Goal: Task Accomplishment & Management: Manage account settings

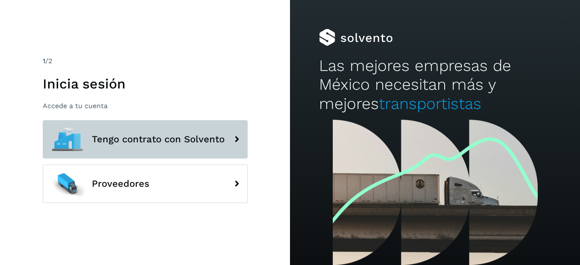
click at [181, 158] on button "Tengo contrato con Solvento" at bounding box center [145, 139] width 205 height 38
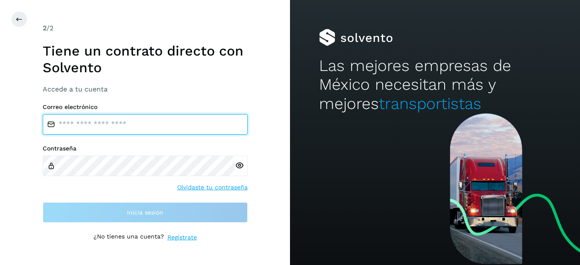
click at [113, 120] on input "email" at bounding box center [145, 124] width 205 height 20
type input "**********"
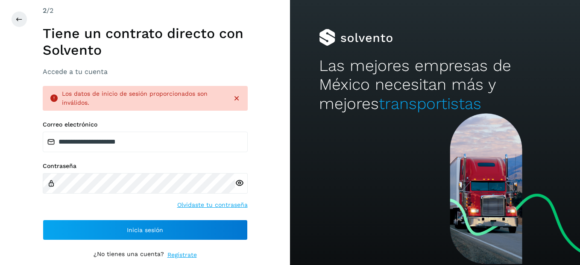
click at [243, 182] on icon at bounding box center [239, 182] width 9 height 9
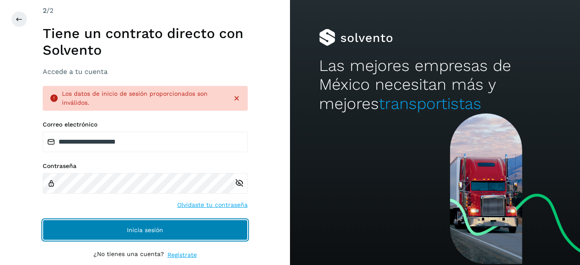
click at [129, 227] on span "Inicia sesión" at bounding box center [145, 230] width 36 height 6
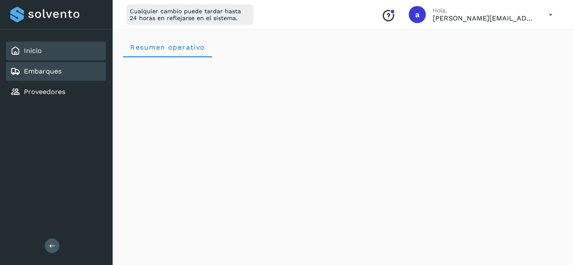
click at [47, 78] on div "Embarques" at bounding box center [56, 71] width 100 height 19
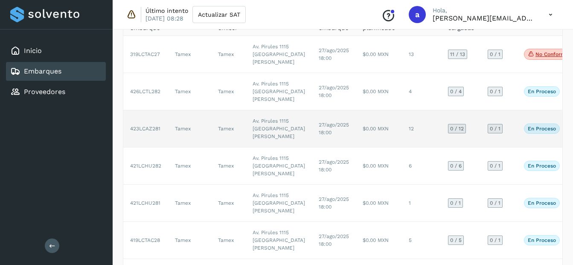
scroll to position [85, 0]
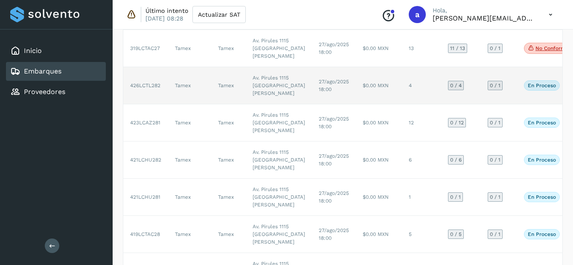
click at [356, 104] on td "$0.00 MXN" at bounding box center [379, 85] width 46 height 37
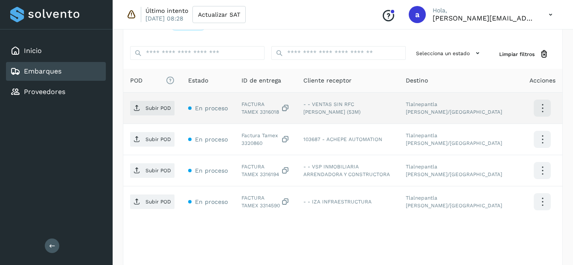
scroll to position [213, 0]
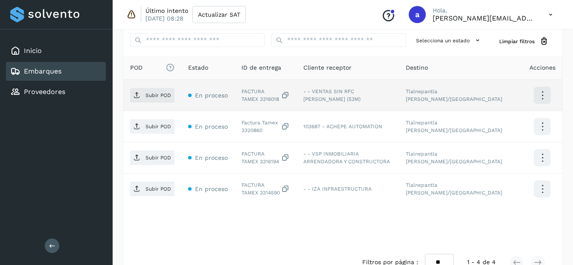
click at [251, 101] on div "FACTURA TAMEX 3316018" at bounding box center [266, 94] width 48 height 15
copy div "3316018"
click at [146, 98] on p "Subir POD" at bounding box center [159, 95] width 26 height 6
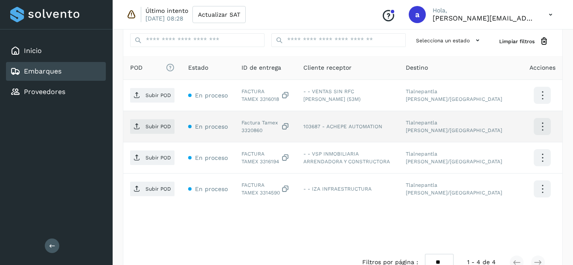
click at [255, 131] on div "Factura Tamex 3320860" at bounding box center [266, 126] width 48 height 15
copy div "3320860"
click at [159, 129] on p "Subir POD" at bounding box center [159, 126] width 26 height 6
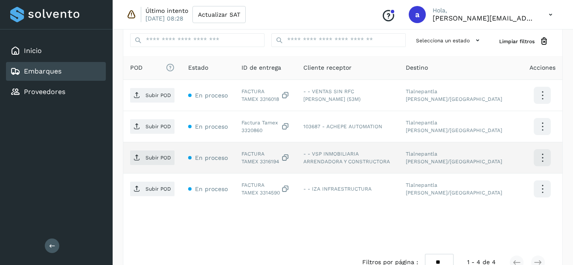
click at [257, 163] on div "FACTURA TAMEX 3316194" at bounding box center [266, 157] width 48 height 15
copy div "3316194"
click at [173, 155] on span "Subir POD" at bounding box center [152, 158] width 44 height 14
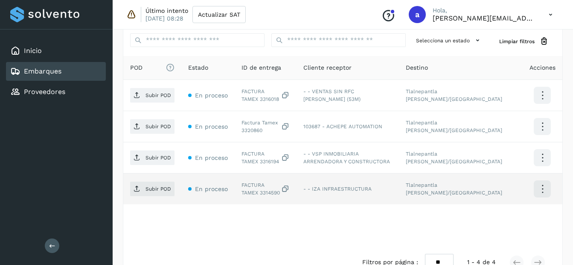
click at [259, 193] on div "FACTURA TAMEX 3314590" at bounding box center [266, 188] width 48 height 15
copy div "3314590"
click at [161, 189] on p "Subir POD" at bounding box center [159, 189] width 26 height 6
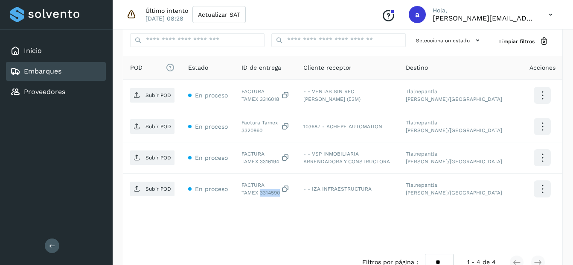
click at [57, 75] on link "Embarques" at bounding box center [43, 71] width 38 height 8
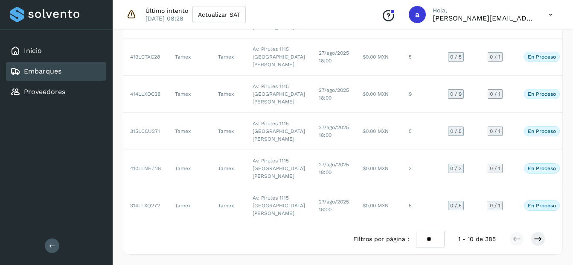
scroll to position [499, 0]
click at [426, 238] on select "** ** **" at bounding box center [430, 238] width 29 height 17
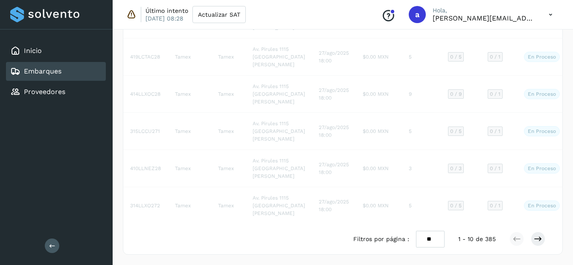
select select "**"
click at [416, 230] on select "** ** **" at bounding box center [430, 238] width 29 height 17
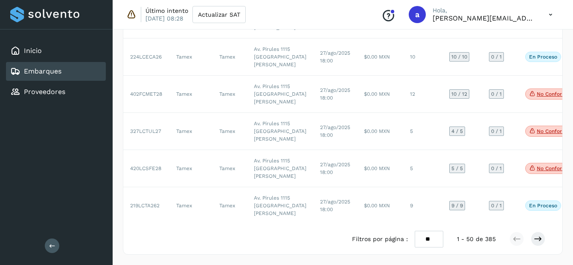
scroll to position [2906, 0]
click at [533, 236] on button at bounding box center [538, 238] width 15 height 15
click at [518, 233] on button at bounding box center [517, 238] width 15 height 15
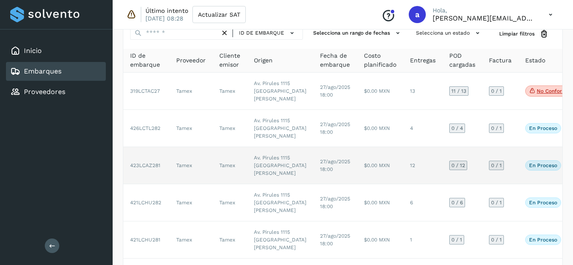
scroll to position [85, 0]
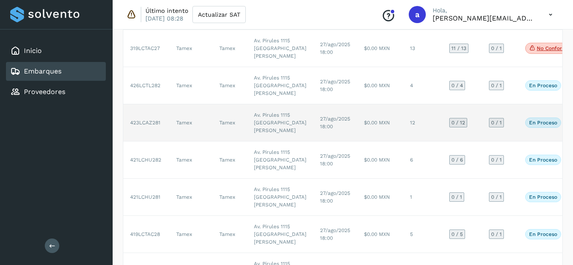
click at [403, 141] on td "12" at bounding box center [422, 122] width 39 height 37
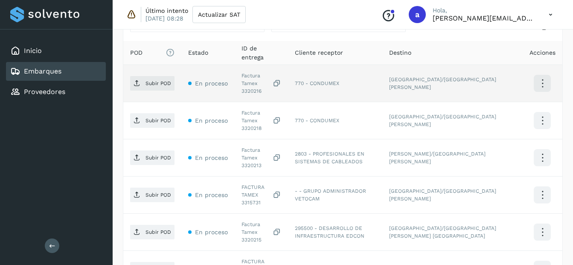
scroll to position [213, 0]
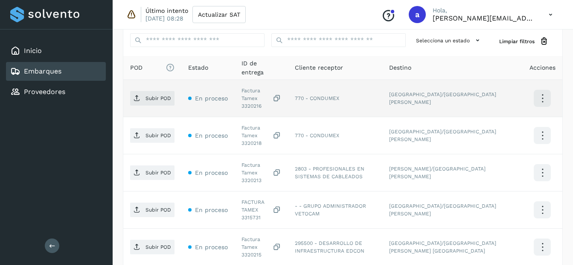
click at [254, 98] on div "Factura Tamex 3320216" at bounding box center [262, 98] width 40 height 23
copy div "3320216"
click at [251, 98] on div "Factura Tamex 3320216" at bounding box center [262, 98] width 40 height 23
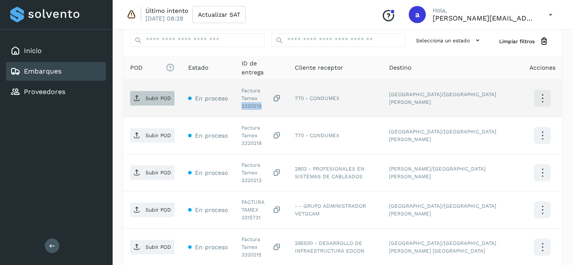
click at [146, 95] on p "Subir POD" at bounding box center [159, 98] width 26 height 6
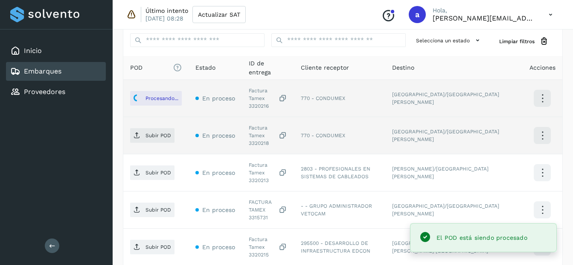
click at [256, 130] on div "Factura Tamex 3320218" at bounding box center [268, 135] width 38 height 23
copy div "3320218"
click at [155, 131] on span "Subir POD" at bounding box center [152, 135] width 44 height 14
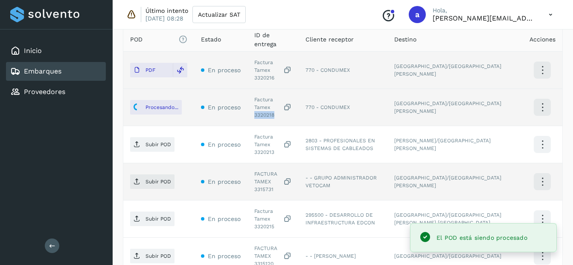
scroll to position [256, 0]
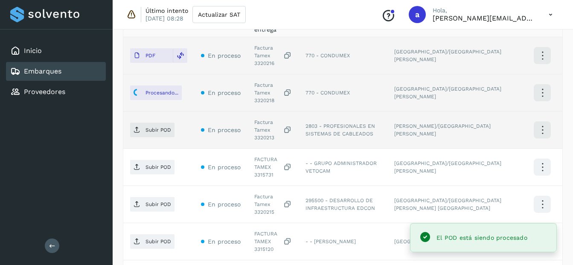
click at [264, 119] on div "Factura Tamex 3320213" at bounding box center [273, 129] width 38 height 23
copy div "3320213"
click at [166, 127] on p "Subir POD" at bounding box center [159, 130] width 26 height 6
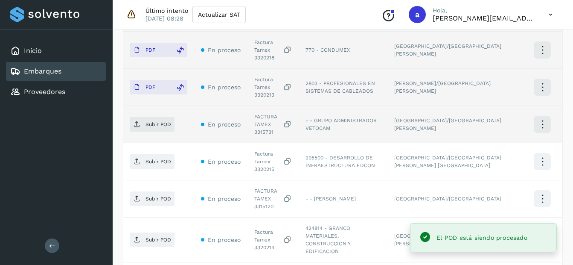
click at [282, 113] on div "FACTURA TAMEX 3315731" at bounding box center [273, 124] width 38 height 23
copy div "3315731"
click at [167, 117] on span "Subir POD" at bounding box center [152, 124] width 44 height 14
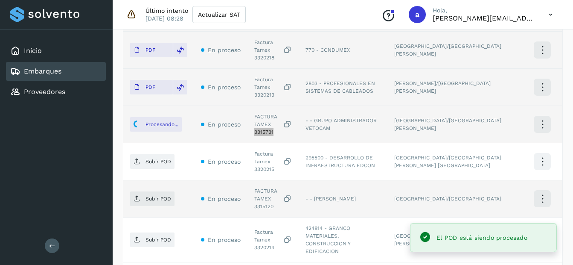
scroll to position [341, 0]
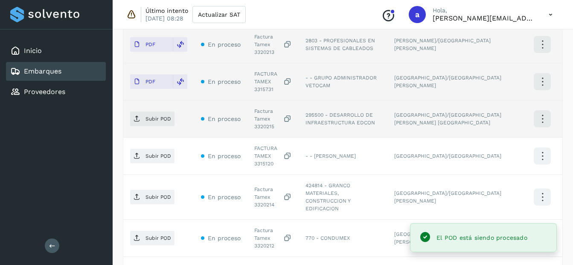
click at [266, 107] on div "Factura Tamex 3320215" at bounding box center [273, 118] width 38 height 23
copy div "3320215"
click at [167, 112] on span "Subir POD" at bounding box center [152, 119] width 44 height 14
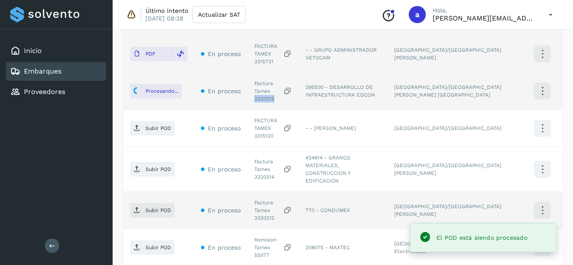
scroll to position [384, 0]
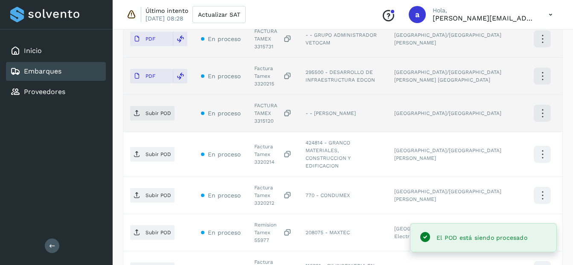
click at [284, 102] on div "FACTURA TAMEX 3315120" at bounding box center [273, 113] width 38 height 23
copy div "3315120"
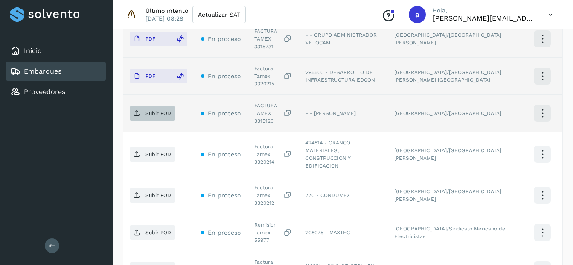
click at [149, 110] on p "Subir POD" at bounding box center [159, 113] width 26 height 6
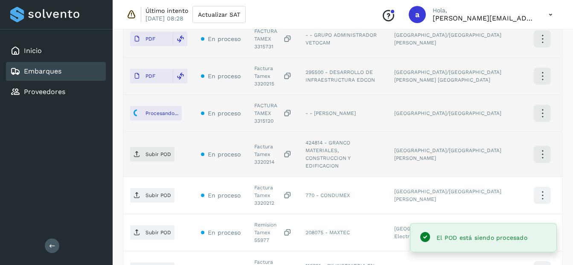
click at [262, 143] on div "Factura Tamex 3320214" at bounding box center [273, 154] width 38 height 23
click at [166, 147] on span "Subir POD" at bounding box center [152, 154] width 44 height 14
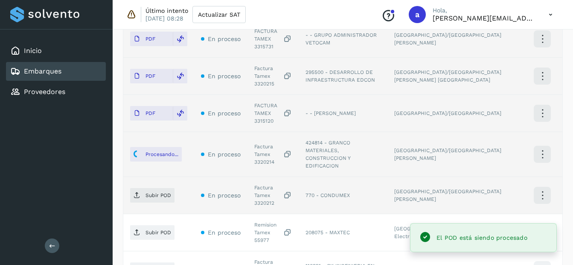
click at [269, 184] on div "Factura Tamex 3320212" at bounding box center [273, 195] width 38 height 23
click at [169, 177] on td "Subir POD" at bounding box center [158, 195] width 71 height 37
click at [165, 192] on p "Subir POD" at bounding box center [159, 195] width 26 height 6
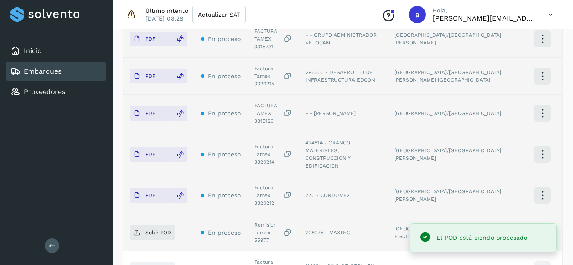
click at [278, 221] on div "Remision Tamex 55977" at bounding box center [273, 232] width 38 height 23
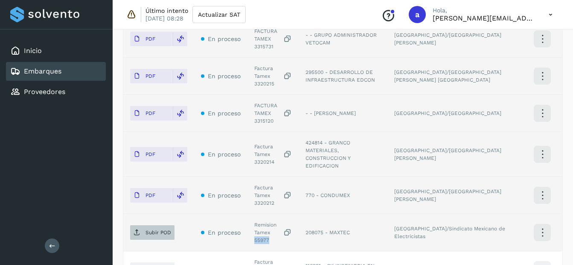
click at [160, 229] on p "Subir POD" at bounding box center [159, 232] width 26 height 6
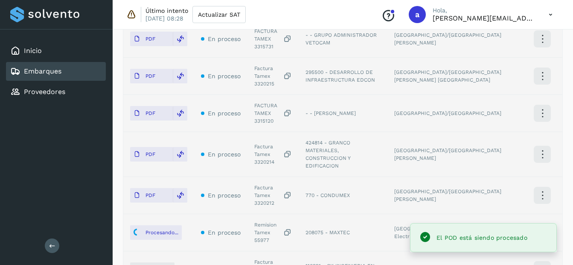
click at [262, 258] on div "Factura Tamex 3320217" at bounding box center [273, 269] width 38 height 23
click at [143, 262] on span "Subir POD" at bounding box center [152, 269] width 44 height 14
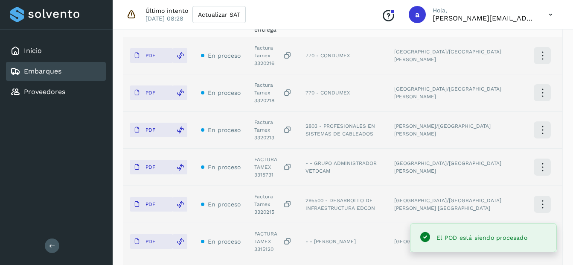
scroll to position [423, 0]
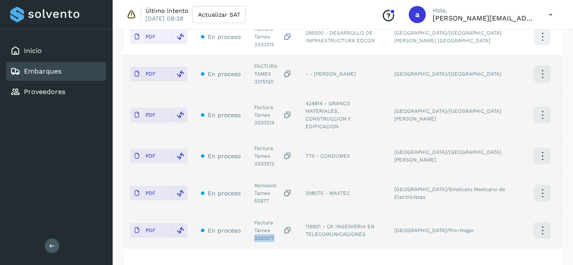
select select "**"
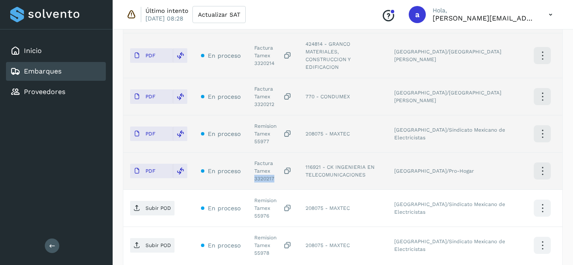
scroll to position [486, 0]
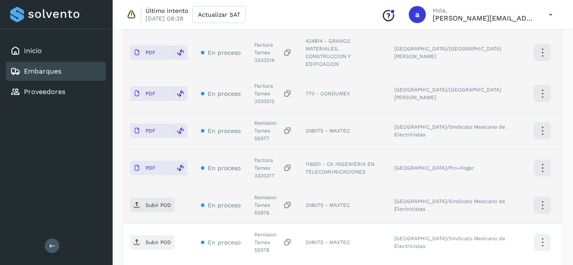
click at [276, 193] on div "Remision Tamex 55976" at bounding box center [273, 204] width 38 height 23
click at [167, 202] on p "Subir POD" at bounding box center [159, 205] width 26 height 6
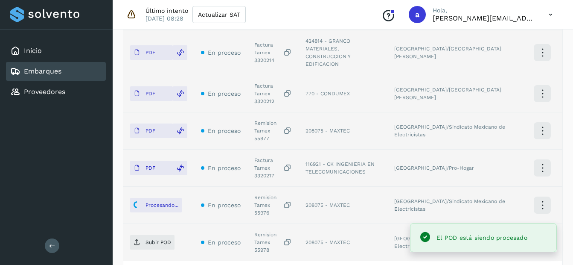
click at [280, 230] on div "Remision Tamex 55978" at bounding box center [273, 241] width 38 height 23
click at [162, 239] on p "Subir POD" at bounding box center [159, 242] width 26 height 6
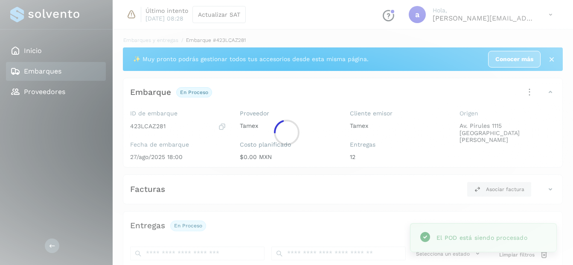
scroll to position [0, 0]
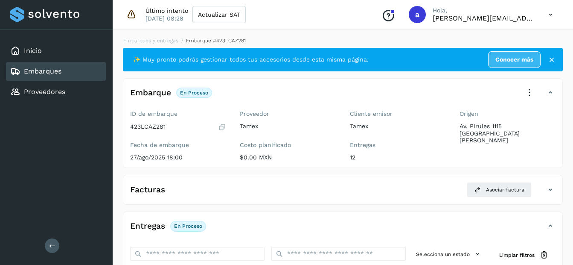
click at [67, 70] on div "Embarques" at bounding box center [56, 71] width 100 height 19
select select "**"
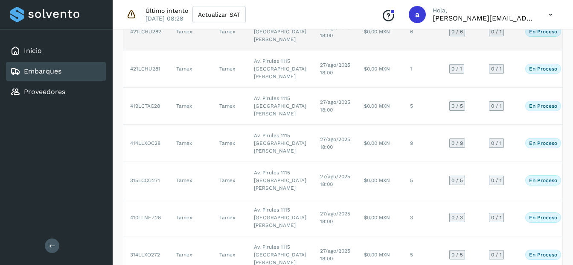
click at [277, 50] on td "Av. Pirules 1115 [GEOGRAPHIC_DATA][PERSON_NAME]" at bounding box center [280, 31] width 66 height 37
select select "**"
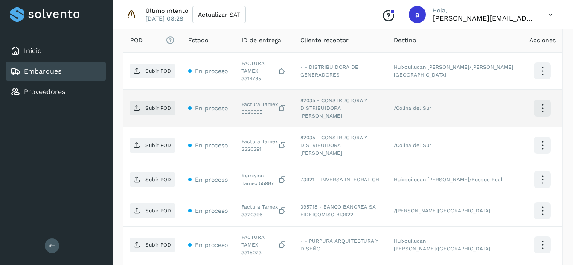
scroll to position [213, 0]
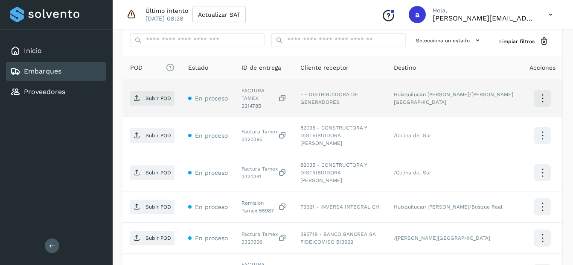
click at [256, 97] on div "FACTURA TAMEX 3314785" at bounding box center [264, 98] width 45 height 23
click at [157, 95] on p "Subir POD" at bounding box center [159, 98] width 26 height 6
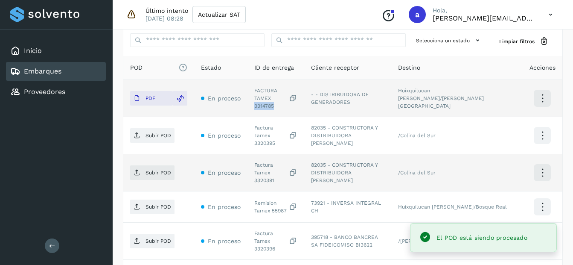
scroll to position [256, 0]
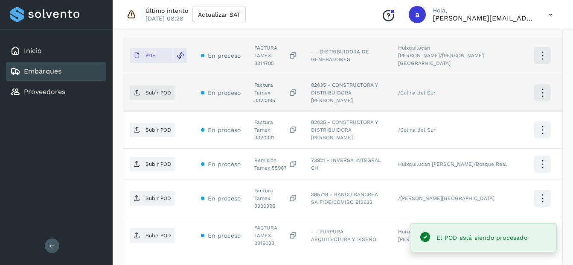
click at [263, 89] on div "Factura Tamex 3320395" at bounding box center [275, 92] width 43 height 23
click at [154, 90] on p "Subir POD" at bounding box center [159, 93] width 26 height 6
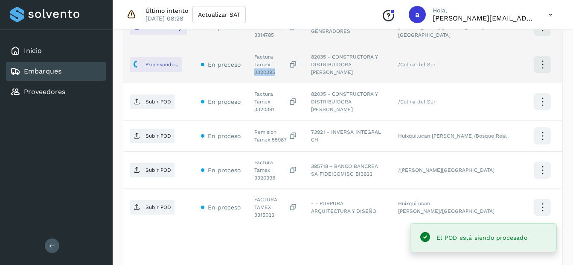
scroll to position [299, 0]
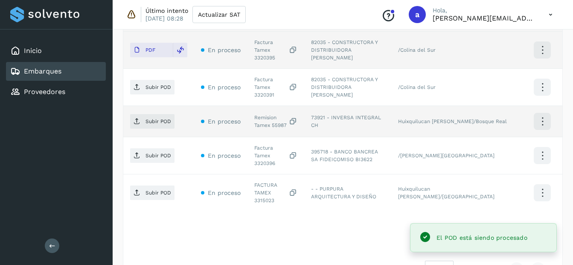
click at [262, 114] on div "Remision Tamex 55987" at bounding box center [275, 121] width 43 height 15
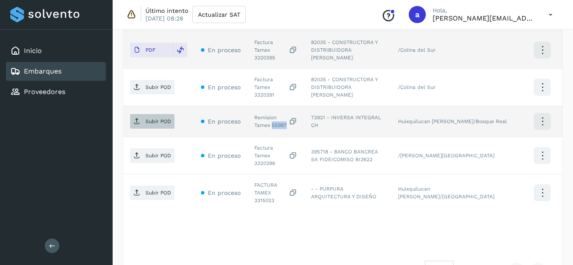
click at [160, 118] on p "Subir POD" at bounding box center [159, 121] width 26 height 6
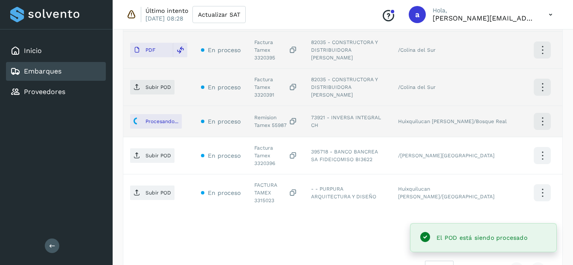
click at [265, 77] on div "Factura Tamex 3320391" at bounding box center [275, 87] width 43 height 23
click at [157, 82] on td "Subir POD" at bounding box center [158, 87] width 71 height 37
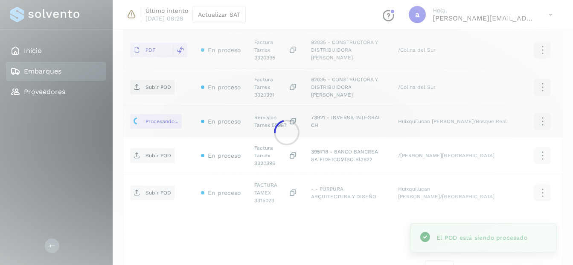
click at [157, 75] on div at bounding box center [286, 132] width 573 height 265
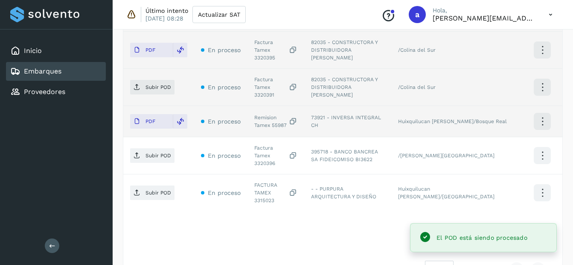
click at [157, 84] on p "Subir POD" at bounding box center [159, 87] width 26 height 6
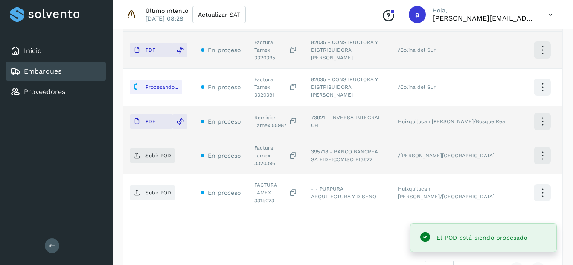
click at [266, 144] on div "Factura Tamex 3320396" at bounding box center [275, 155] width 43 height 23
click at [146, 152] on p "Subir POD" at bounding box center [159, 155] width 26 height 6
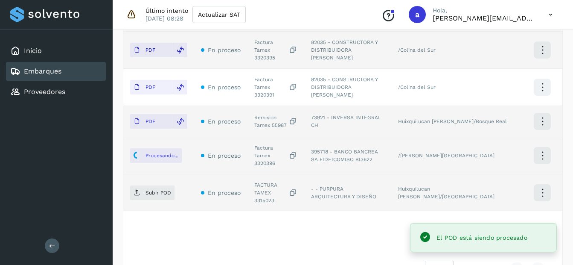
click at [268, 181] on div "FACTURA TAMEX 3315023" at bounding box center [275, 192] width 43 height 23
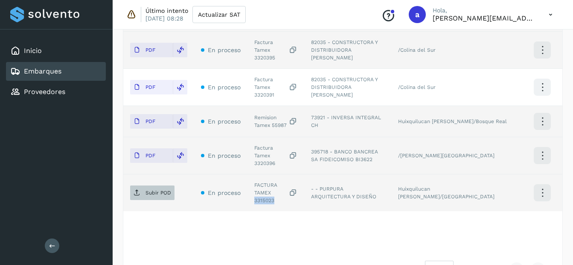
click at [165, 189] on p "Subir POD" at bounding box center [159, 192] width 26 height 6
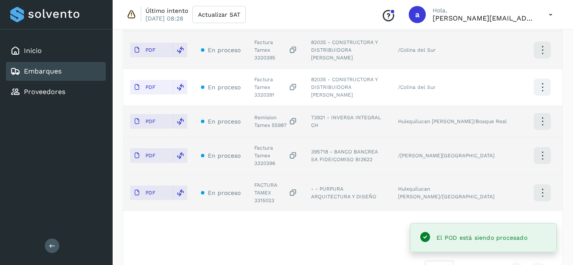
click at [65, 71] on div "Embarques" at bounding box center [56, 71] width 100 height 19
select select "**"
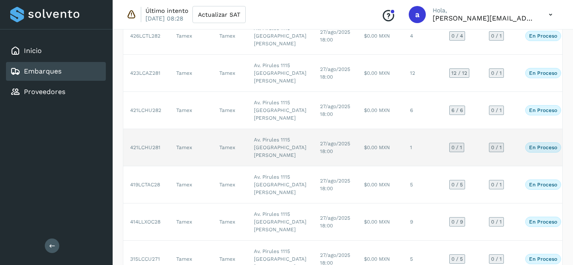
select select "**"
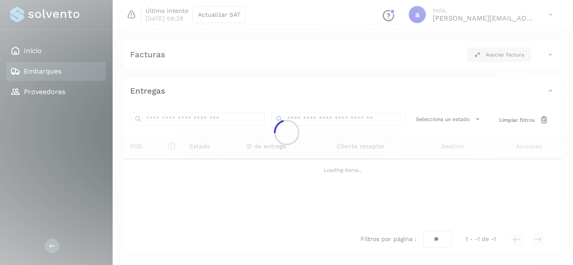
scroll to position [143, 0]
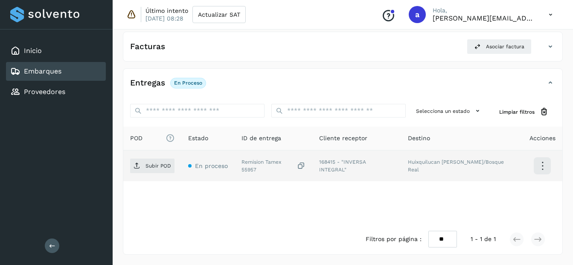
click at [293, 165] on div "Remision Tamex 55957" at bounding box center [274, 165] width 64 height 15
click at [154, 164] on p "Subir POD" at bounding box center [159, 166] width 26 height 6
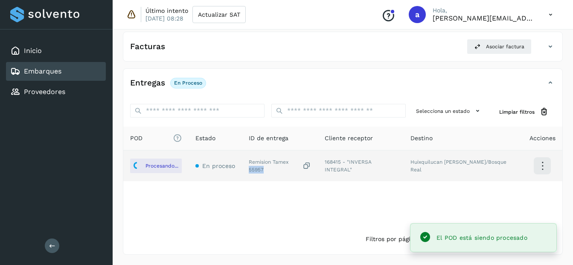
click at [47, 70] on link "Embarques" at bounding box center [43, 71] width 38 height 8
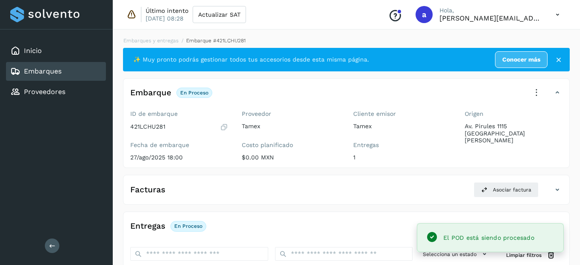
select select "**"
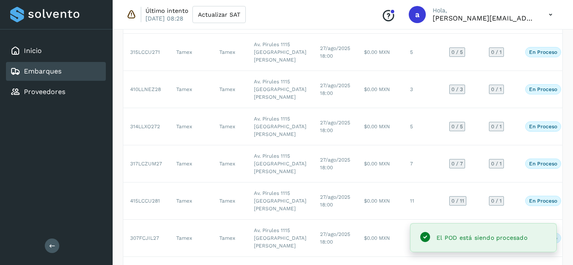
select select "**"
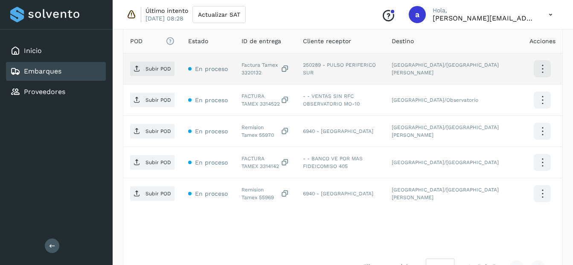
scroll to position [225, 0]
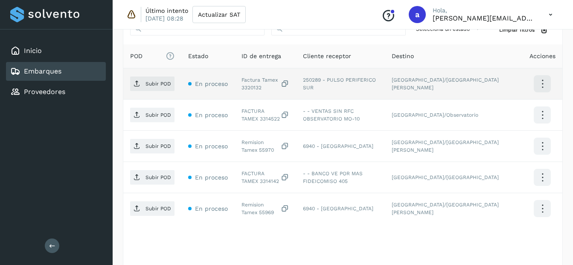
click at [255, 88] on div "Factura Tamex 3320132" at bounding box center [266, 83] width 48 height 15
click at [163, 84] on p "Subir POD" at bounding box center [159, 84] width 26 height 6
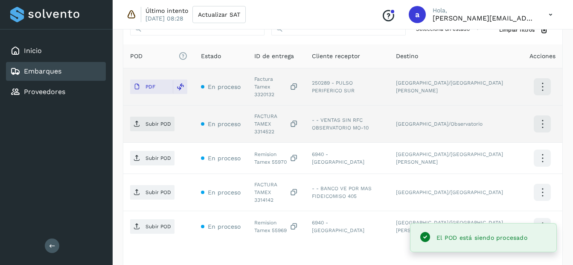
click at [266, 120] on div "FACTURA TAMEX 3314522" at bounding box center [276, 123] width 44 height 23
click at [163, 121] on p "Subir POD" at bounding box center [159, 124] width 26 height 6
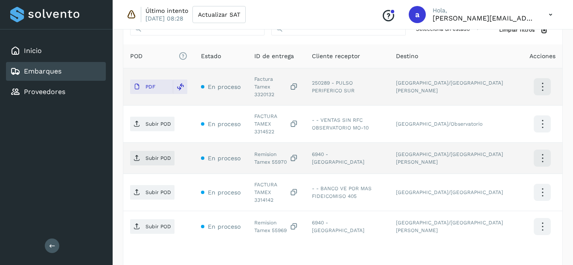
click at [265, 150] on div "Remision Tamex 55970" at bounding box center [276, 157] width 44 height 15
click at [155, 155] on p "Subir POD" at bounding box center [159, 158] width 26 height 6
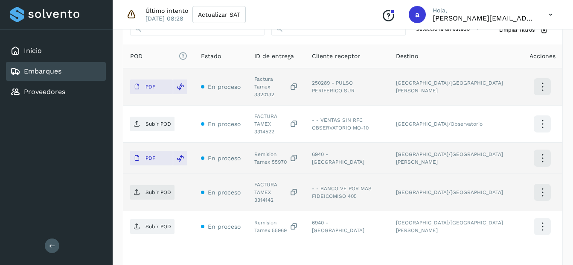
click at [265, 182] on div "FACTURA TAMEX 3314142" at bounding box center [276, 192] width 44 height 23
click at [159, 189] on p "Subir POD" at bounding box center [159, 192] width 26 height 6
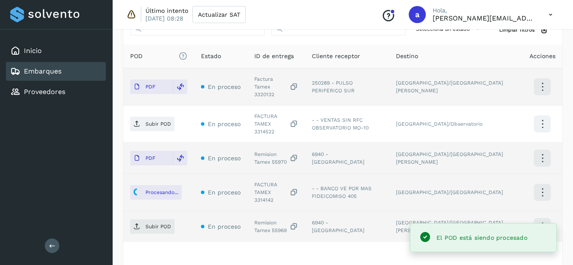
click at [267, 219] on div "Remision Tamex 55969" at bounding box center [276, 226] width 44 height 15
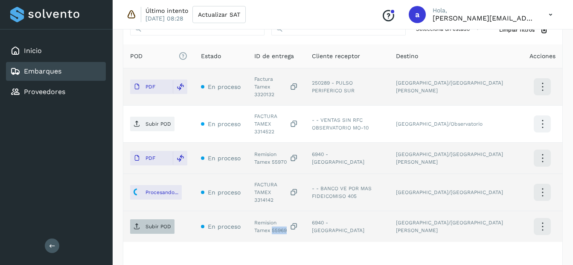
click at [171, 219] on span "Subir POD" at bounding box center [152, 226] width 44 height 14
click at [70, 73] on div "Embarques" at bounding box center [56, 71] width 100 height 19
select select "**"
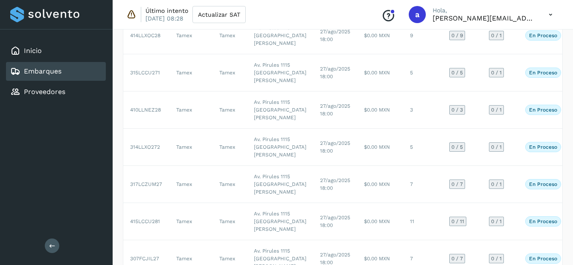
scroll to position [341, 0]
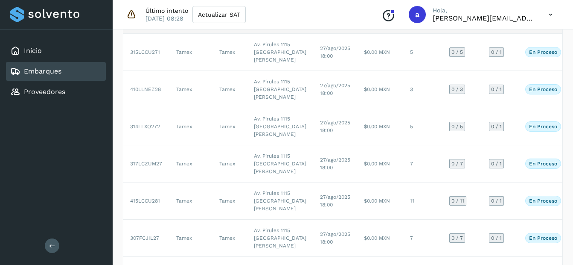
click at [403, 34] on td "9" at bounding box center [422, 15] width 39 height 37
select select "**"
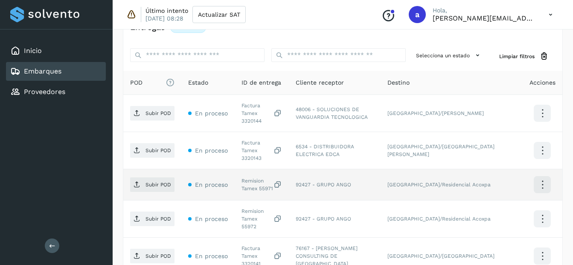
scroll to position [213, 0]
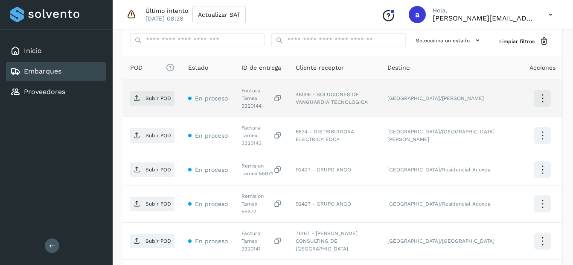
click at [249, 98] on div "Factura Tamex 3320144" at bounding box center [262, 98] width 41 height 23
click at [140, 96] on span "Subir POD" at bounding box center [152, 98] width 44 height 14
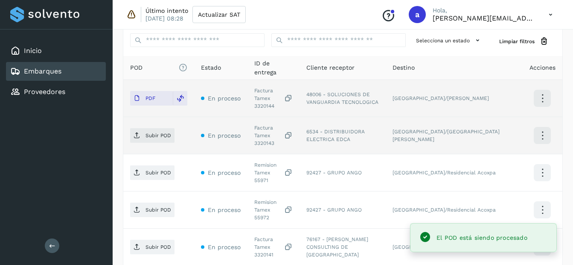
click at [261, 129] on div "Factura Tamex 3320143" at bounding box center [273, 135] width 38 height 23
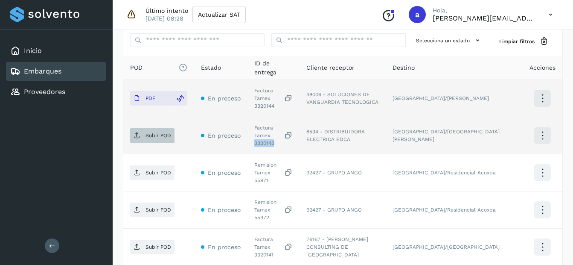
click at [160, 130] on span "Subir POD" at bounding box center [152, 135] width 44 height 14
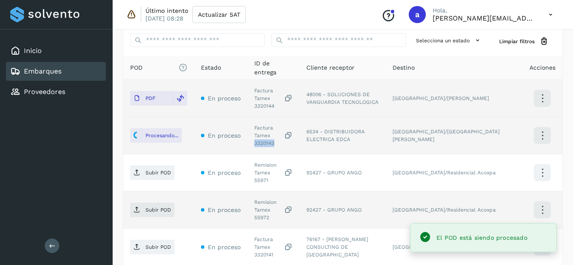
scroll to position [256, 0]
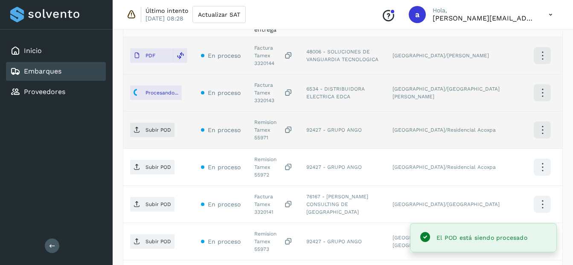
click at [262, 121] on div "Remision Tamex 55971" at bounding box center [273, 129] width 38 height 23
click at [157, 127] on p "Subir POD" at bounding box center [159, 130] width 26 height 6
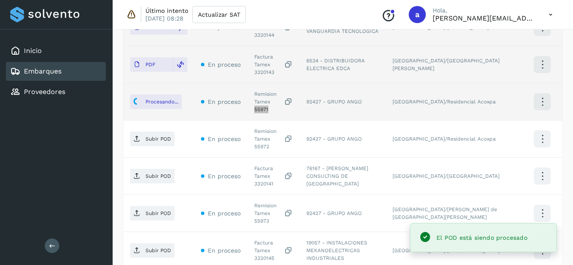
scroll to position [299, 0]
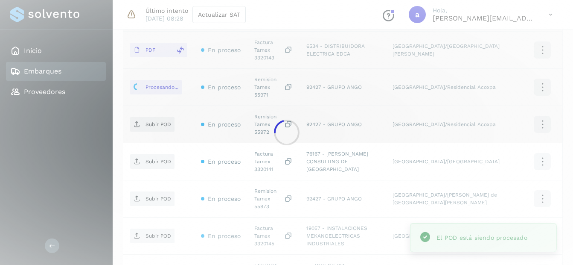
click at [263, 108] on div at bounding box center [286, 132] width 573 height 265
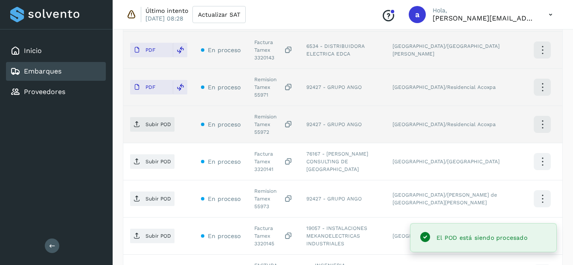
click at [263, 113] on div "Remision Tamex 55972" at bounding box center [273, 124] width 38 height 23
click at [158, 102] on main "Inicio Embarques Proveedores Salir Último intento [DATE] 08:28 Actualizar SAT C…" at bounding box center [286, 56] width 573 height 711
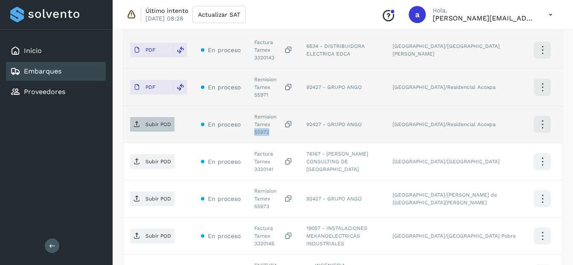
click at [169, 121] on p "Subir POD" at bounding box center [159, 124] width 26 height 6
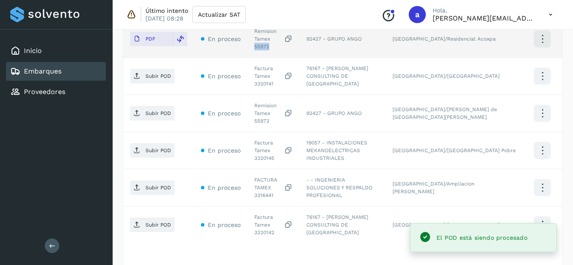
scroll to position [341, 0]
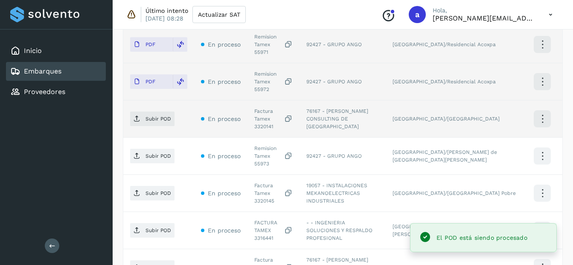
click at [267, 107] on div "Factura Tamex 3320141" at bounding box center [273, 118] width 38 height 23
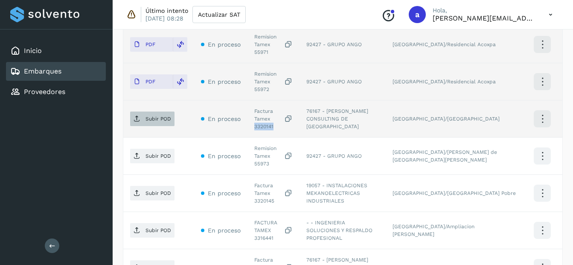
click at [167, 112] on span "Subir POD" at bounding box center [152, 119] width 44 height 14
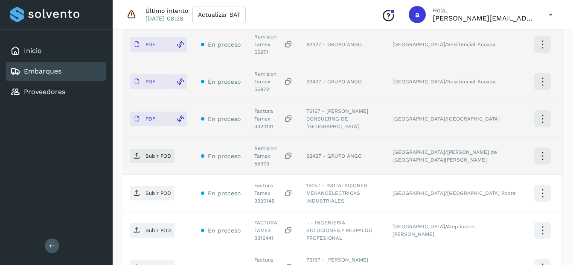
click at [260, 144] on div "Remision Tamex 55973" at bounding box center [273, 155] width 38 height 23
click at [259, 144] on div "Remision Tamex 55973" at bounding box center [273, 155] width 38 height 23
click at [257, 144] on div "Remision Tamex 55973" at bounding box center [273, 155] width 38 height 23
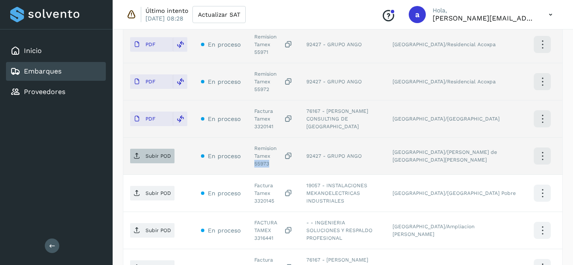
click at [143, 149] on span "Subir POD" at bounding box center [152, 156] width 44 height 14
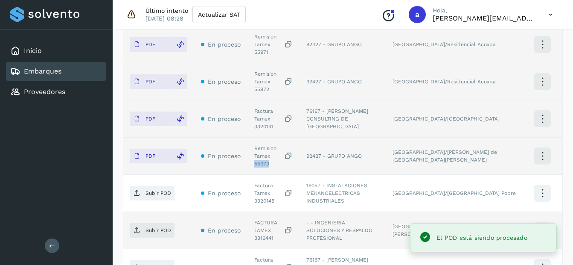
scroll to position [384, 0]
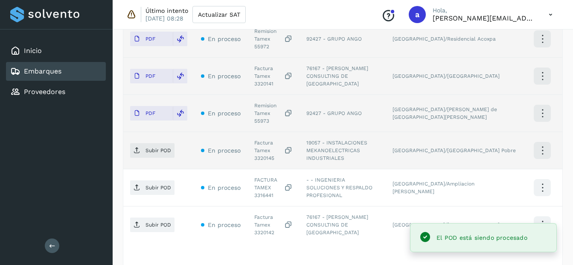
click at [257, 139] on div "Factura Tamex 3320145" at bounding box center [273, 150] width 38 height 23
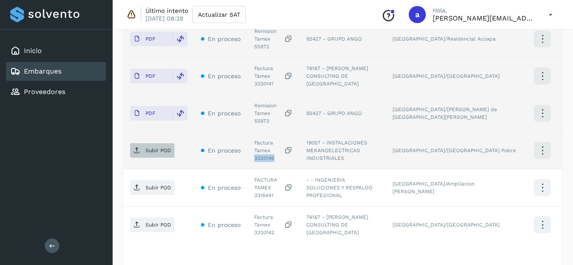
click at [151, 143] on span "Subir POD" at bounding box center [152, 150] width 44 height 14
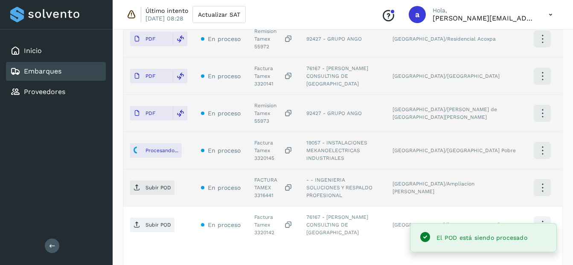
click at [282, 176] on div "FACTURA TAMEX 3316441" at bounding box center [273, 187] width 38 height 23
drag, startPoint x: 282, startPoint y: 148, endPoint x: 276, endPoint y: 146, distance: 6.3
click at [276, 176] on div "FACTURA TAMEX 3316441" at bounding box center [273, 187] width 38 height 23
click at [278, 176] on div "FACTURA TAMEX 3316441" at bounding box center [273, 187] width 38 height 23
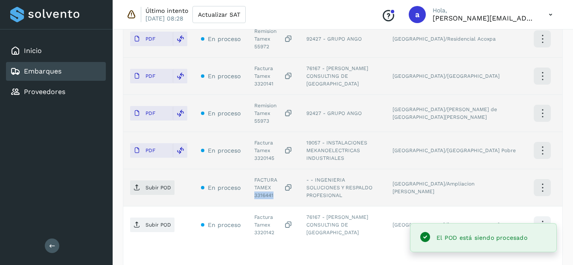
click at [278, 176] on div "FACTURA TAMEX 3316441" at bounding box center [273, 187] width 38 height 23
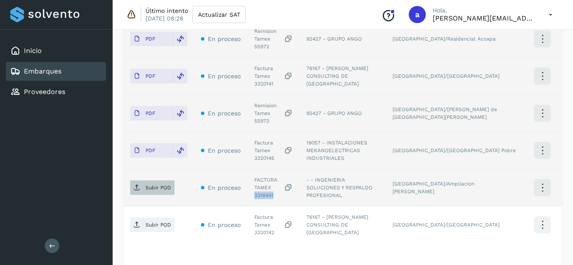
click at [159, 184] on p "Subir POD" at bounding box center [159, 187] width 26 height 6
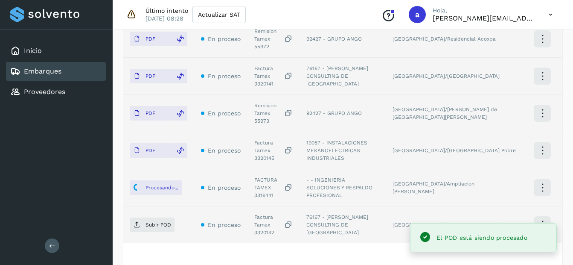
click at [265, 213] on div "Factura Tamex 3320142" at bounding box center [273, 224] width 38 height 23
click at [267, 213] on div "Factura Tamex 3320142" at bounding box center [273, 224] width 38 height 23
click at [158, 221] on p "Subir POD" at bounding box center [159, 224] width 26 height 6
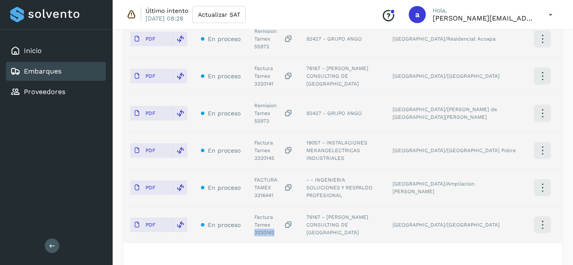
click at [54, 69] on link "Embarques" at bounding box center [43, 71] width 38 height 8
select select "**"
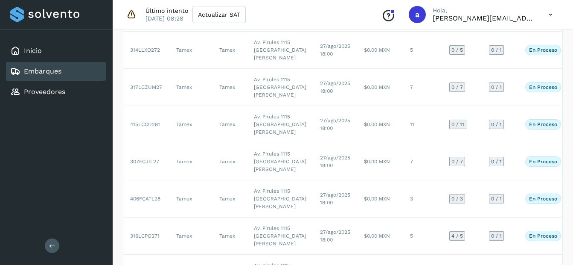
scroll to position [427, 0]
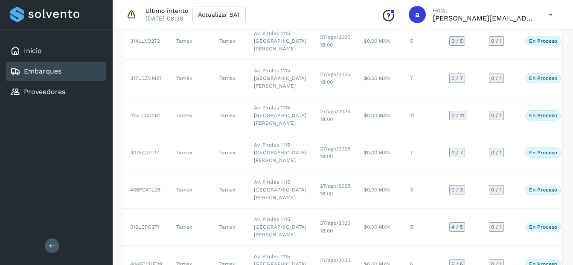
select select "**"
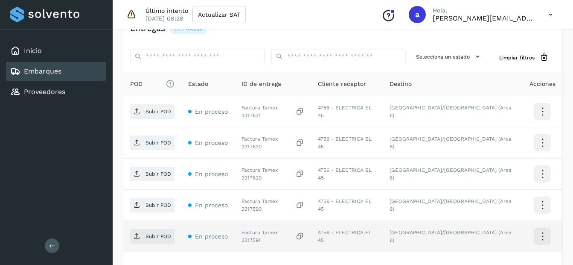
scroll to position [182, 0]
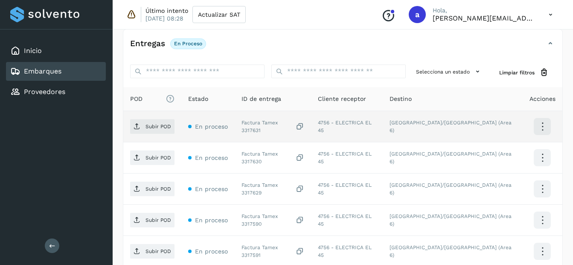
click at [299, 128] on div "Factura Tamex 3317631" at bounding box center [273, 126] width 63 height 15
click at [142, 132] on span "Subir POD" at bounding box center [152, 126] width 44 height 14
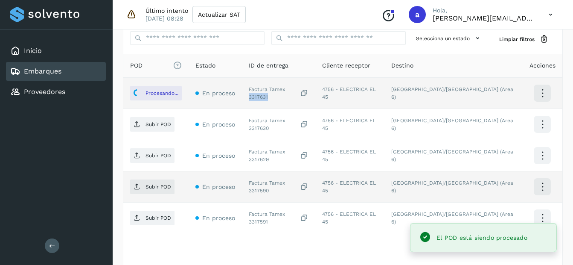
scroll to position [225, 0]
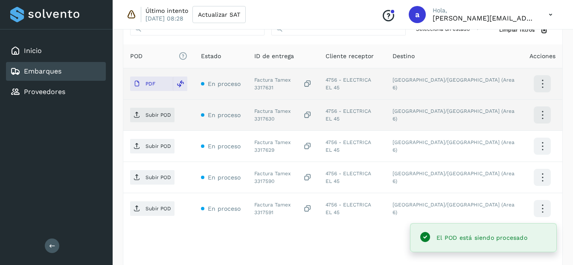
click at [306, 114] on div "Factura Tamex 3317630" at bounding box center [283, 114] width 58 height 15
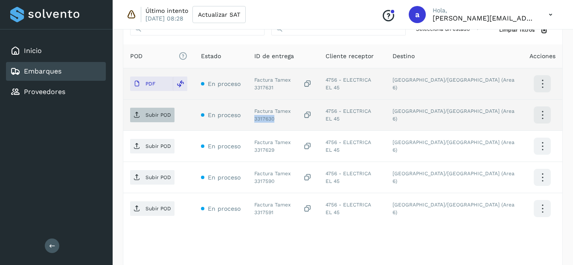
click at [152, 119] on span "Subir POD" at bounding box center [152, 115] width 44 height 14
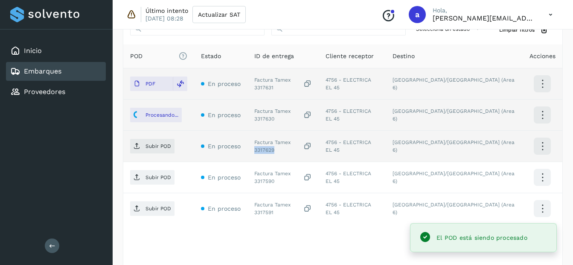
click at [308, 144] on div "Factura Tamex 3317629" at bounding box center [283, 145] width 58 height 15
click at [153, 140] on span "Subir POD" at bounding box center [152, 146] width 44 height 14
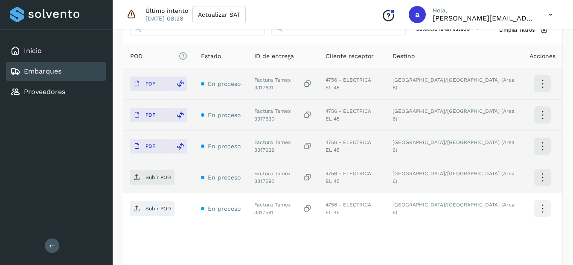
click at [312, 178] on div "Factura Tamex 3317590" at bounding box center [283, 176] width 58 height 15
click at [163, 179] on p "Subir POD" at bounding box center [159, 177] width 26 height 6
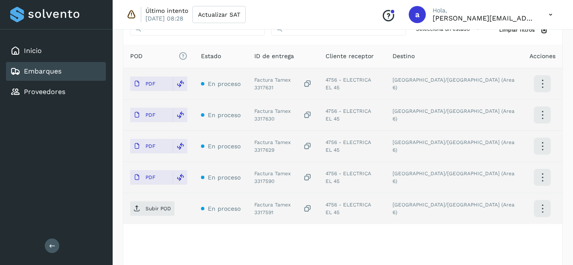
click at [312, 208] on div "Factura Tamex 3317591" at bounding box center [283, 208] width 58 height 15
click at [156, 208] on p "Subir POD" at bounding box center [159, 208] width 26 height 6
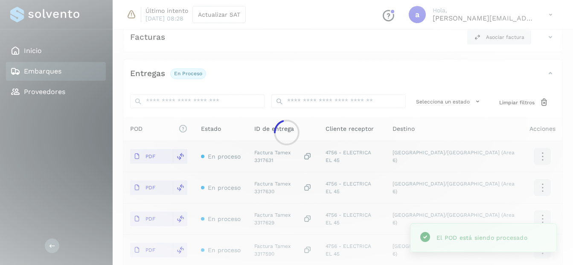
scroll to position [140, 0]
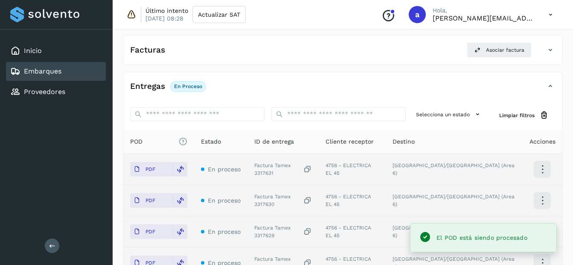
click at [71, 73] on div "Embarques" at bounding box center [56, 71] width 100 height 19
select select "**"
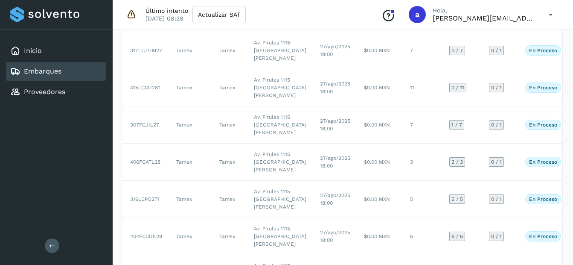
scroll to position [469, 0]
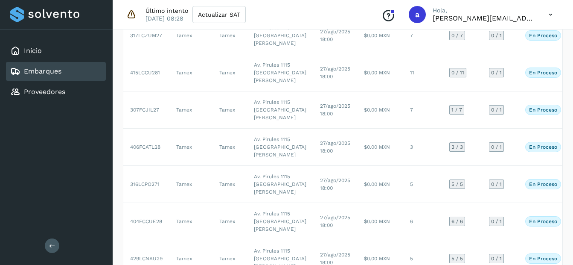
select select "**"
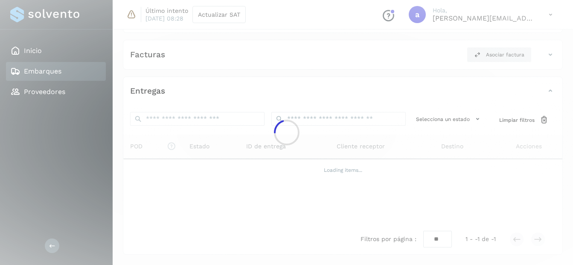
scroll to position [205, 0]
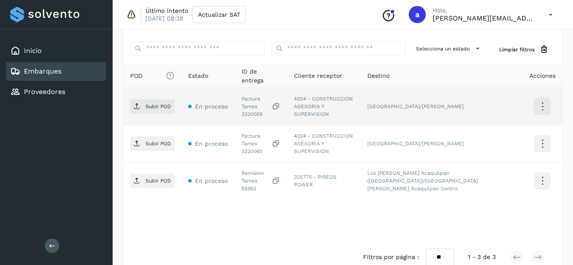
click at [250, 105] on div "Factura Tamex 3320059" at bounding box center [261, 106] width 39 height 23
click at [161, 105] on p "Subir POD" at bounding box center [159, 106] width 26 height 6
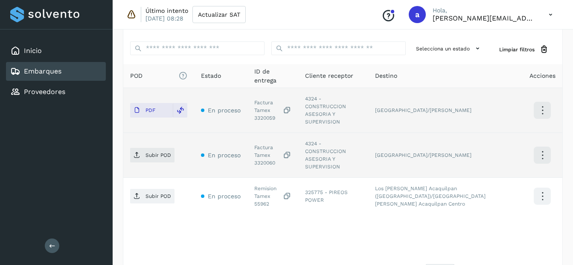
click at [268, 143] on div "Factura Tamex 3320060" at bounding box center [272, 154] width 37 height 23
click at [157, 148] on span "Subir POD" at bounding box center [152, 155] width 44 height 14
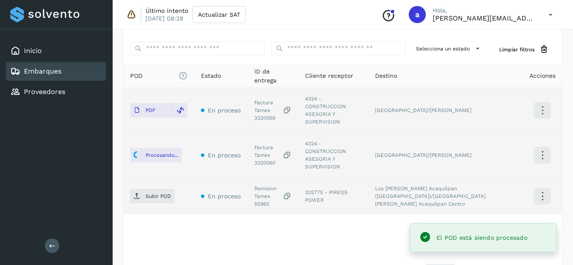
click at [264, 184] on div "Remision Tamex 55962" at bounding box center [272, 195] width 37 height 23
click at [158, 193] on p "Subir POD" at bounding box center [159, 196] width 26 height 6
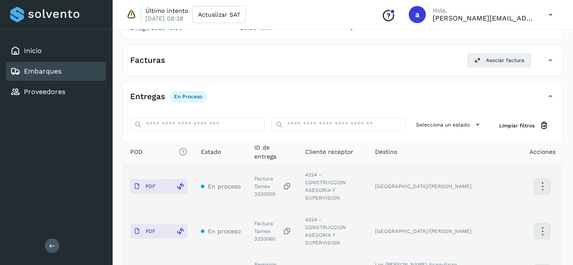
scroll to position [0, 0]
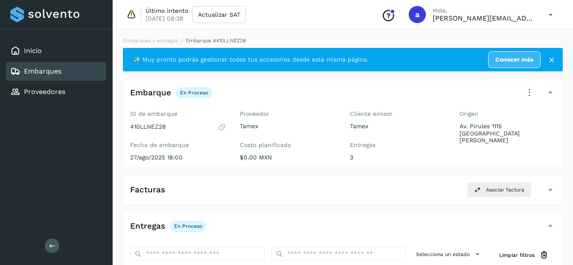
click at [76, 69] on div "Embarques" at bounding box center [56, 71] width 100 height 19
select select "**"
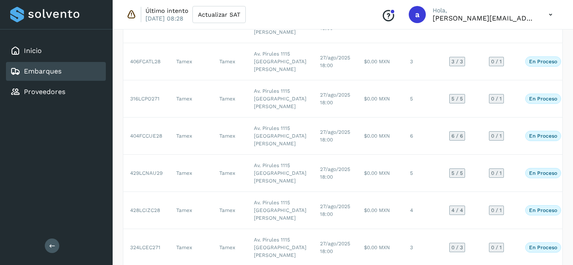
select select "**"
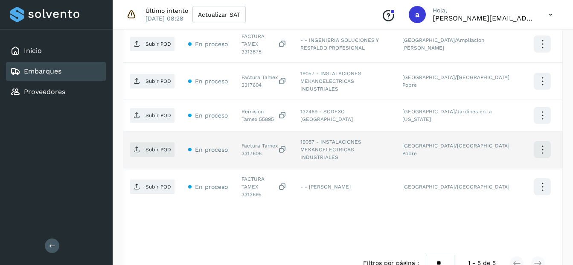
scroll to position [182, 0]
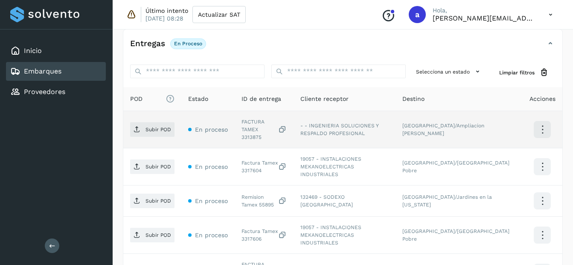
click at [245, 127] on div "FACTURA TAMEX 3313875" at bounding box center [264, 129] width 45 height 23
click at [148, 126] on p "Subir POD" at bounding box center [159, 129] width 26 height 6
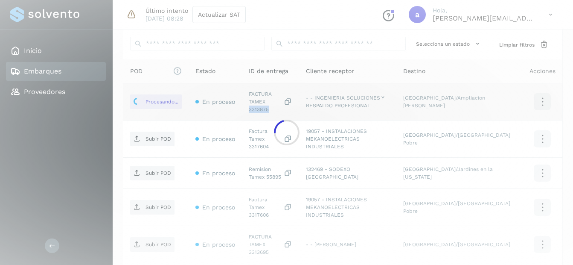
scroll to position [225, 0]
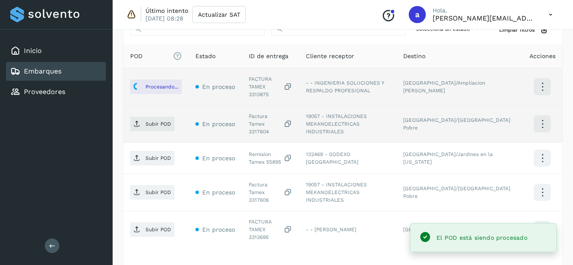
click at [263, 118] on div "Factura Tamex 3317604" at bounding box center [271, 123] width 44 height 23
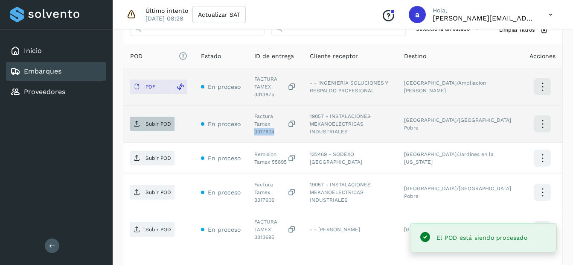
click at [153, 117] on span "Subir POD" at bounding box center [152, 124] width 44 height 14
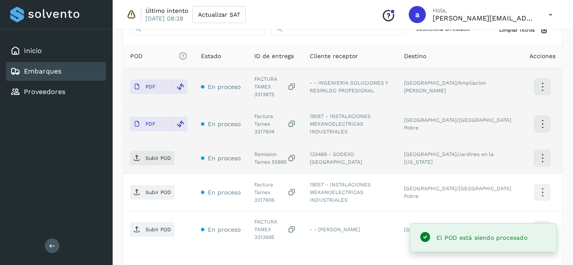
click at [264, 150] on div "Remision Tamex 55895" at bounding box center [275, 157] width 42 height 15
click at [152, 155] on p "Subir POD" at bounding box center [159, 158] width 26 height 6
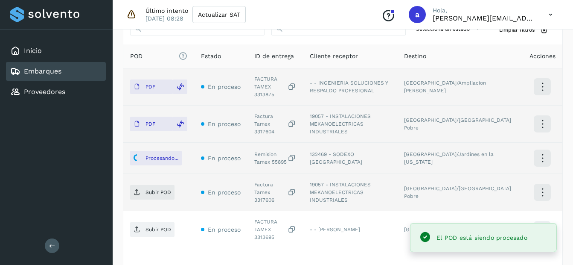
click at [264, 181] on div "Factura Tamex 3317606" at bounding box center [275, 192] width 42 height 23
click at [156, 189] on p "Subir POD" at bounding box center [159, 192] width 26 height 6
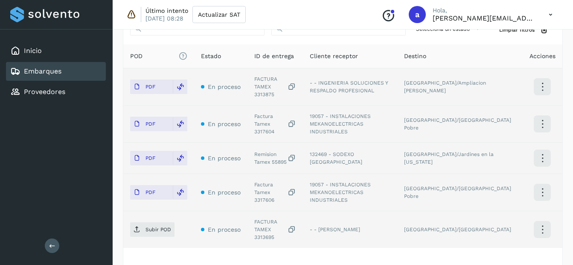
click at [264, 218] on div "FACTURA TAMEX 3313695" at bounding box center [275, 229] width 42 height 23
click at [152, 226] on p "Subir POD" at bounding box center [159, 229] width 26 height 6
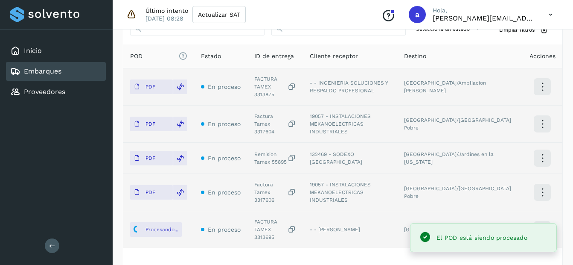
click at [70, 71] on div "Embarques" at bounding box center [56, 71] width 100 height 19
select select "**"
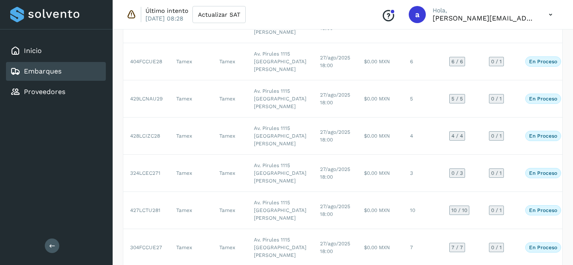
scroll to position [683, 0]
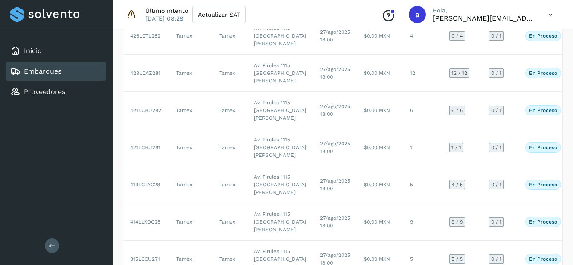
select select "**"
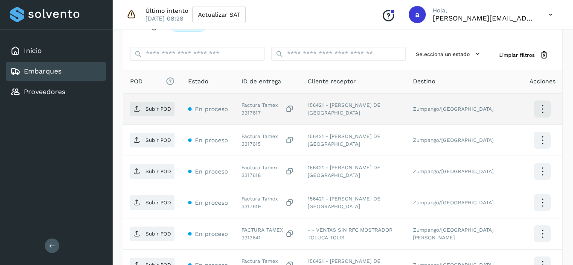
scroll to position [202, 0]
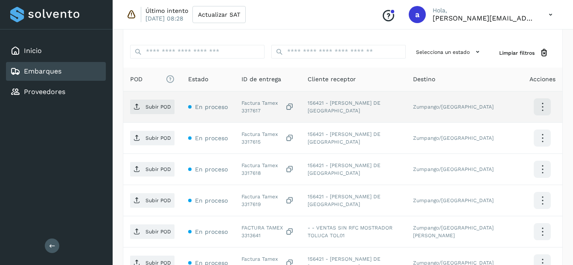
click at [256, 113] on div "Factura Tamex 3317617" at bounding box center [268, 106] width 52 height 15
click at [153, 110] on p "Subir POD" at bounding box center [159, 107] width 26 height 6
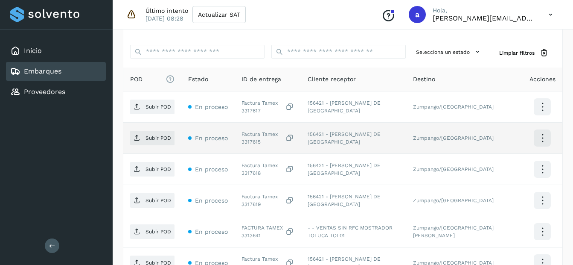
click at [253, 142] on div "Factura Tamex 3317615" at bounding box center [268, 137] width 52 height 15
click at [158, 134] on span "Subir POD" at bounding box center [152, 138] width 44 height 14
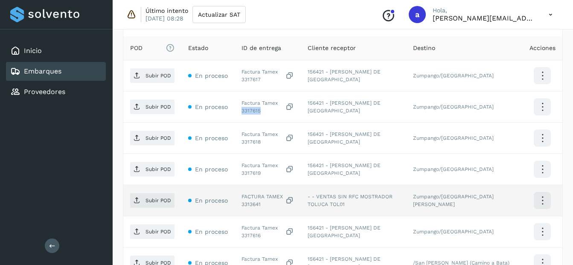
scroll to position [245, 0]
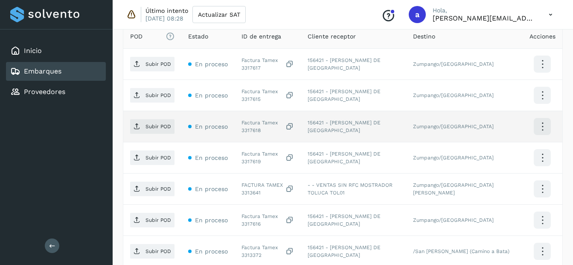
click at [249, 132] on div "Factura Tamex 3317618" at bounding box center [268, 126] width 52 height 15
click at [150, 125] on p "Subir POD" at bounding box center [159, 126] width 26 height 6
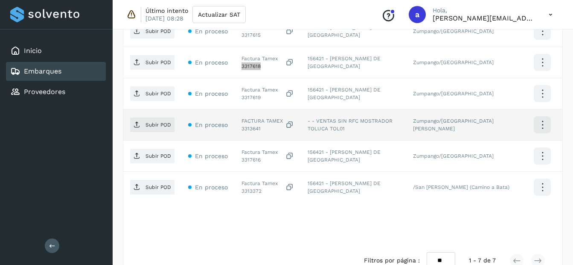
scroll to position [330, 0]
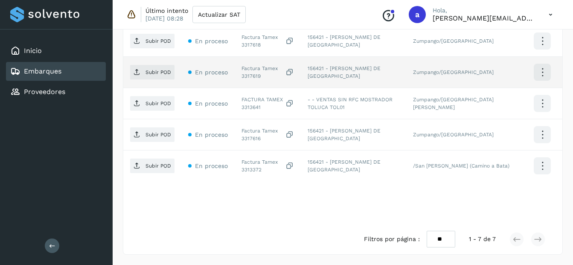
click at [247, 74] on div "Factura Tamex 3317619" at bounding box center [268, 71] width 52 height 15
click at [162, 71] on p "Subir POD" at bounding box center [159, 72] width 26 height 6
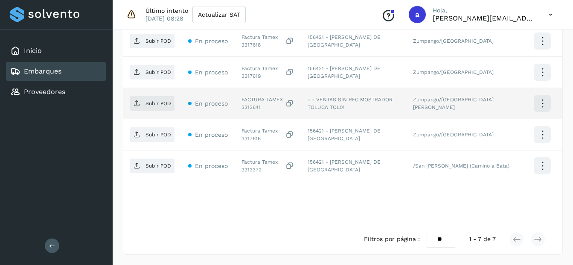
click at [251, 108] on div "FACTURA TAMEX 3313641" at bounding box center [268, 103] width 52 height 15
click at [165, 101] on p "Subir POD" at bounding box center [159, 103] width 26 height 6
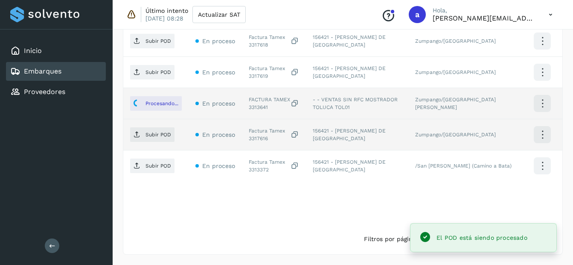
click at [255, 139] on div "Factura Tamex 3317616" at bounding box center [274, 134] width 50 height 15
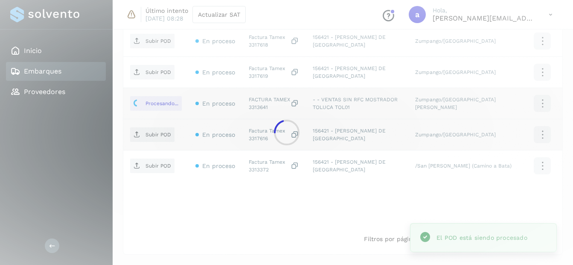
click at [255, 139] on div at bounding box center [286, 132] width 573 height 265
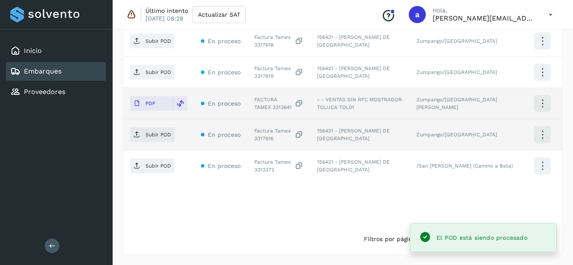
drag, startPoint x: 255, startPoint y: 139, endPoint x: 227, endPoint y: 137, distance: 27.8
click at [227, 137] on span "En proceso" at bounding box center [224, 134] width 33 height 7
click at [261, 137] on div "Factura Tamex 3317616" at bounding box center [278, 134] width 49 height 15
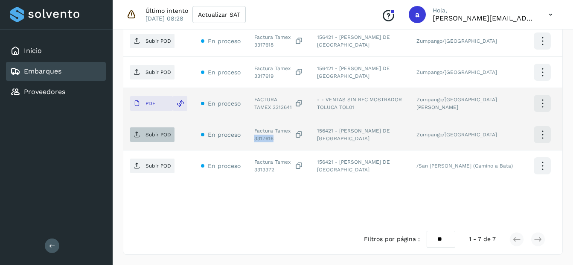
click at [154, 140] on span "Subir POD" at bounding box center [152, 135] width 44 height 14
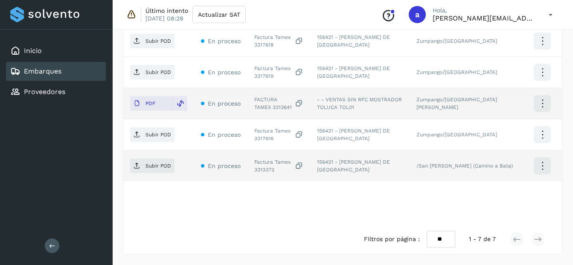
click at [268, 169] on div "Factura Tamex 3313372" at bounding box center [278, 165] width 49 height 15
click at [145, 162] on span "Subir POD" at bounding box center [152, 166] width 44 height 14
click at [63, 68] on div "Embarques" at bounding box center [56, 71] width 100 height 19
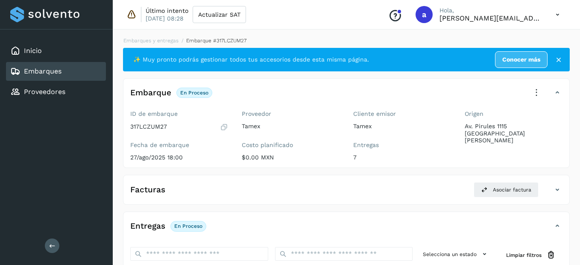
select select "**"
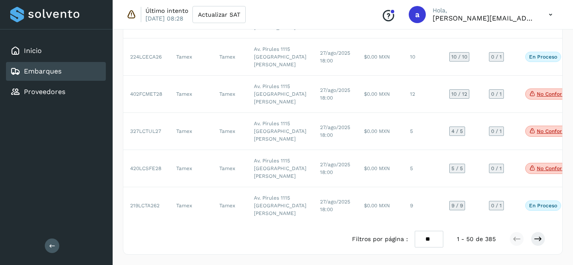
scroll to position [2906, 0]
click at [536, 237] on icon at bounding box center [538, 238] width 9 height 9
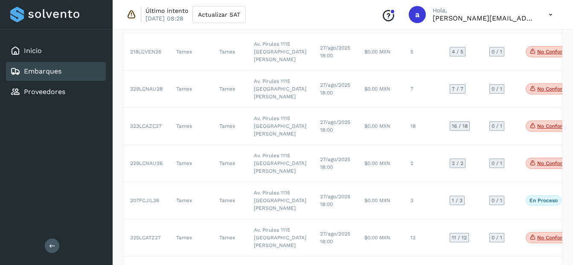
scroll to position [341, 0]
